Goal: Task Accomplishment & Management: Use online tool/utility

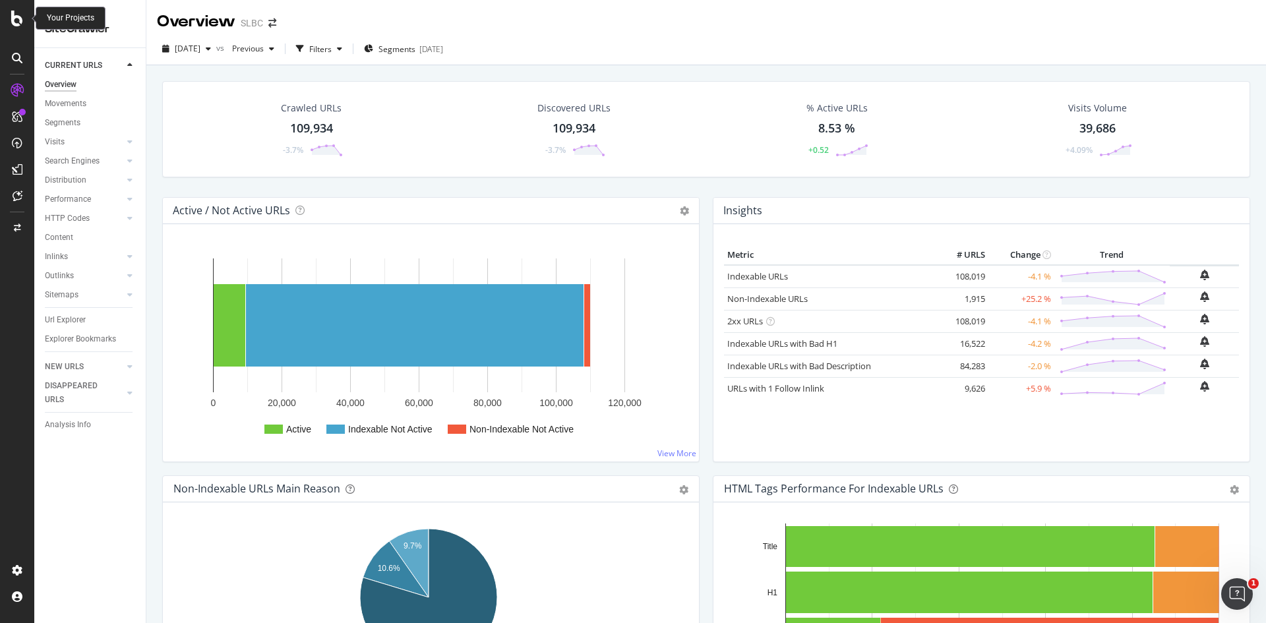
click at [15, 13] on icon at bounding box center [17, 19] width 12 height 16
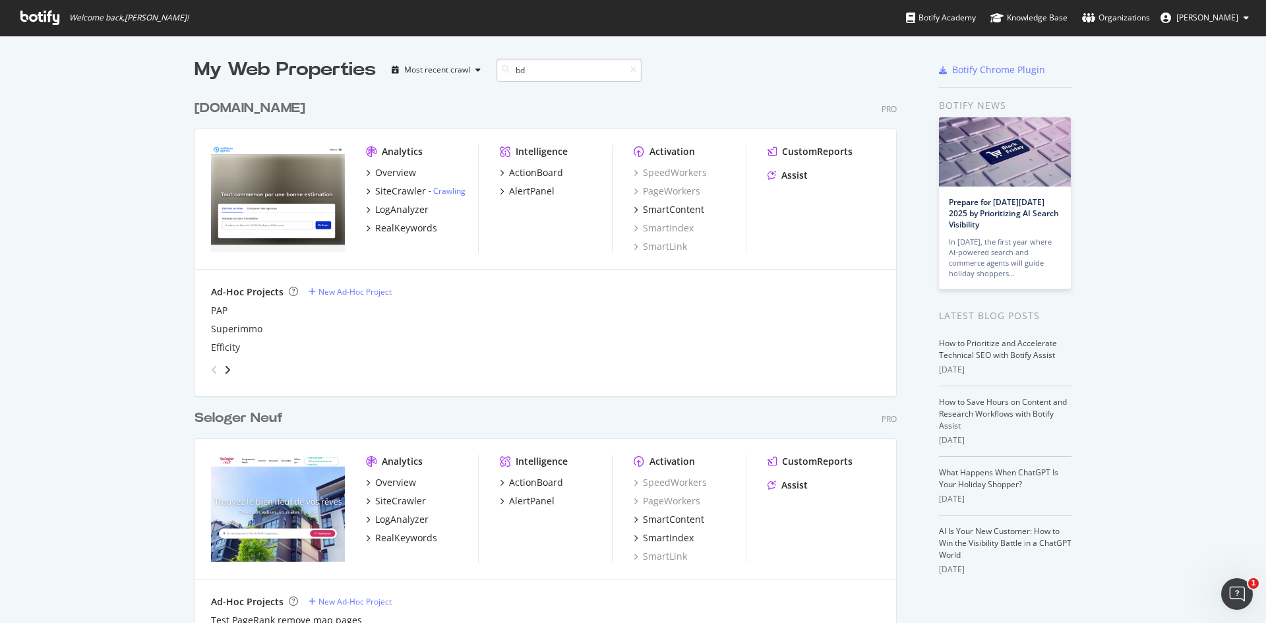
scroll to position [300, 703]
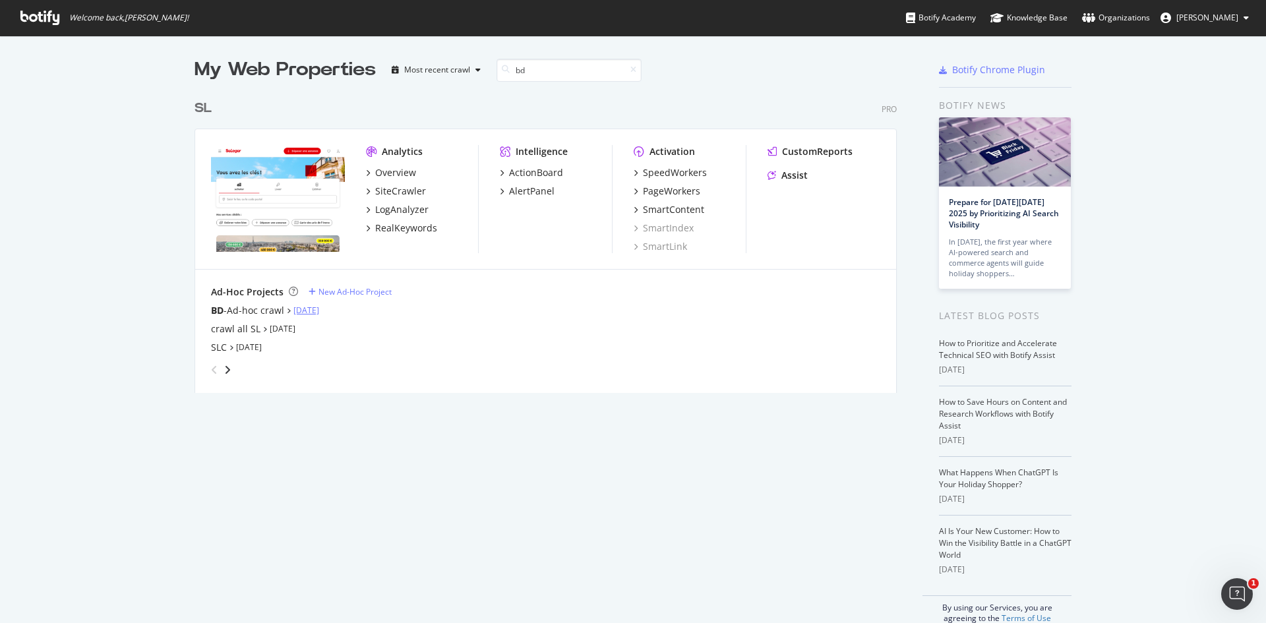
type input "bd"
click at [308, 311] on link "[DATE]" at bounding box center [306, 310] width 26 height 11
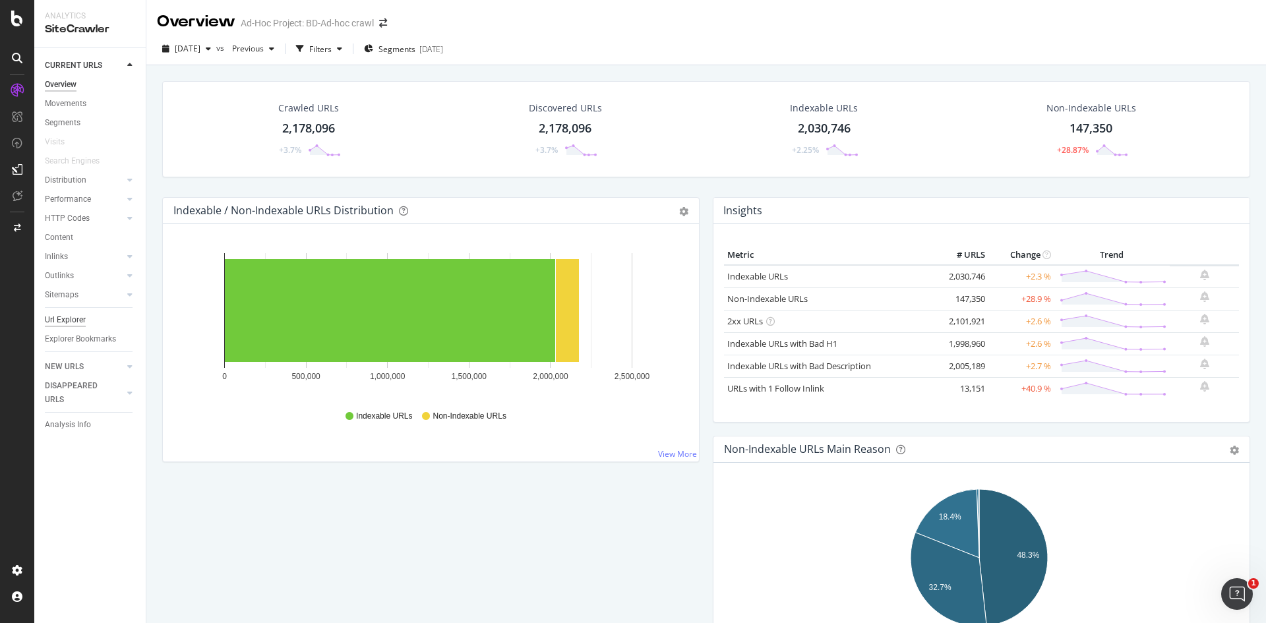
click at [70, 323] on div "Url Explorer" at bounding box center [65, 320] width 41 height 14
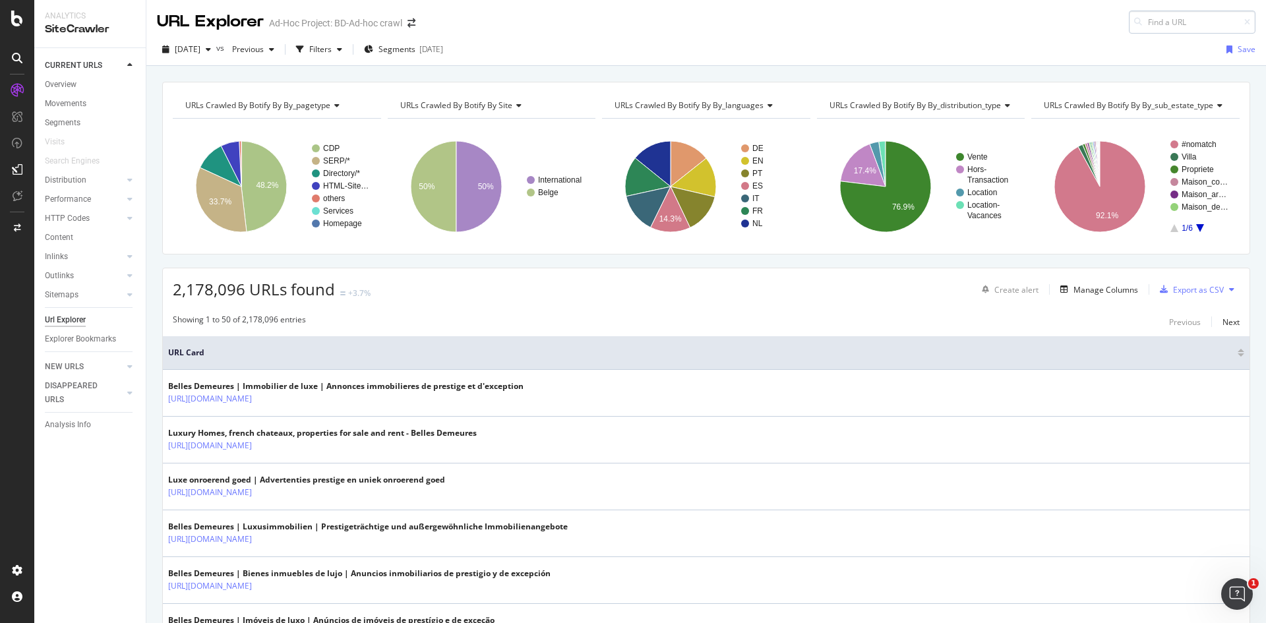
click at [1159, 17] on input at bounding box center [1192, 22] width 127 height 23
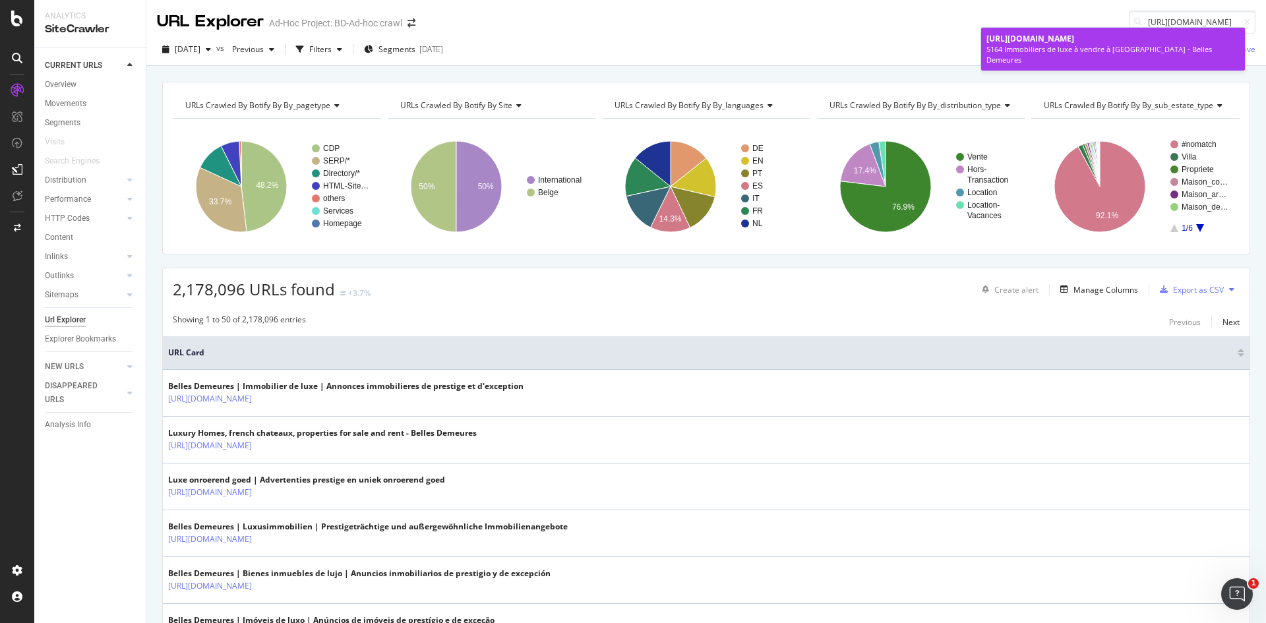
type input "[URL][DOMAIN_NAME]"
click at [1074, 44] on span "[URL][DOMAIN_NAME]" at bounding box center [1030, 38] width 88 height 11
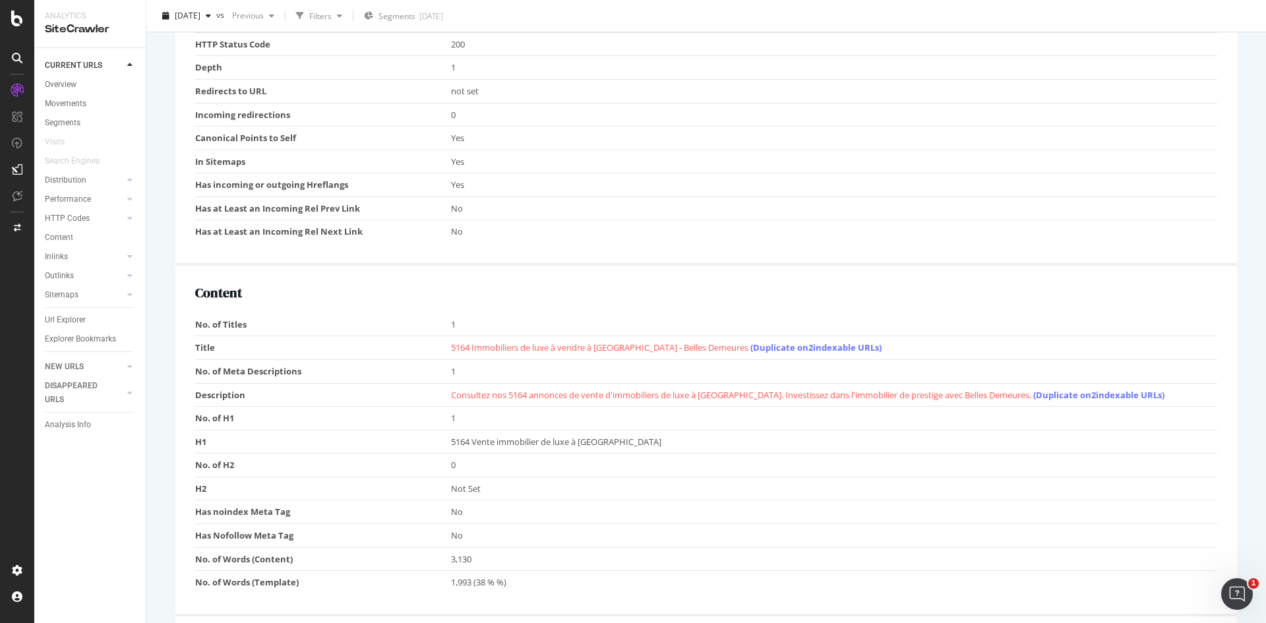
scroll to position [659, 0]
